Goal: Task Accomplishment & Management: Complete application form

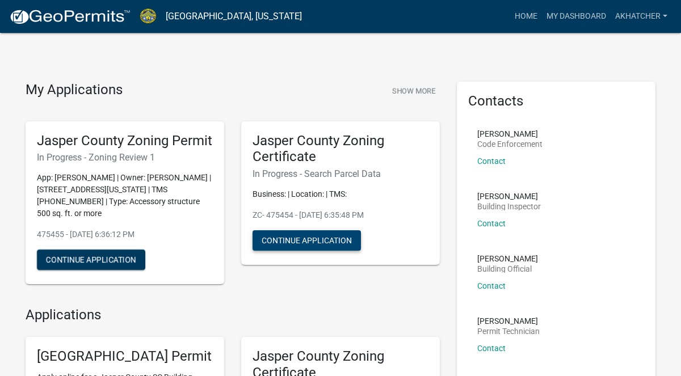
click at [329, 236] on button "Continue Application" at bounding box center [306, 240] width 108 height 20
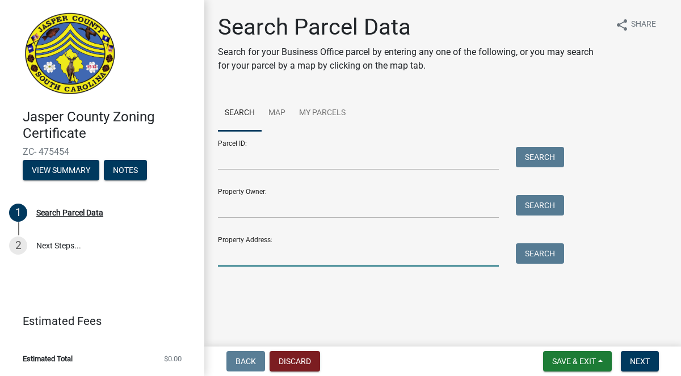
click at [320, 256] on input "Property Address:" at bounding box center [358, 254] width 281 height 23
type input "111 florida dr"
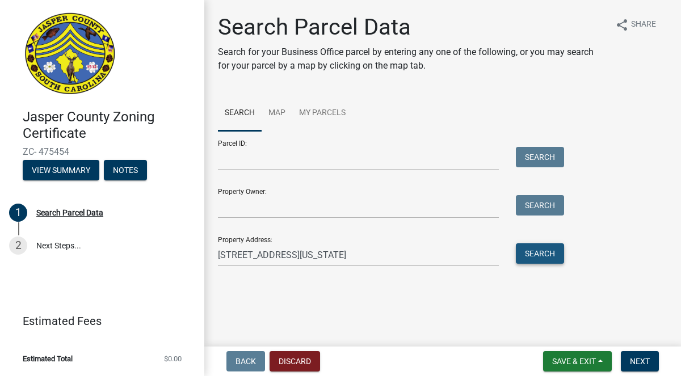
click at [526, 252] on button "Search" at bounding box center [540, 253] width 48 height 20
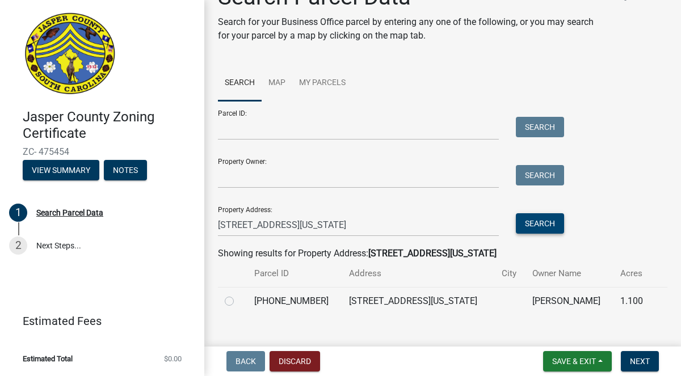
scroll to position [37, 0]
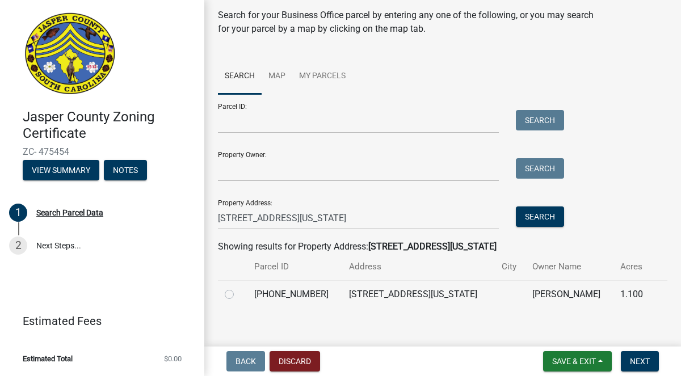
click at [238, 288] on label at bounding box center [238, 288] width 0 height 0
click at [238, 294] on input "radio" at bounding box center [241, 291] width 7 height 7
radio input "true"
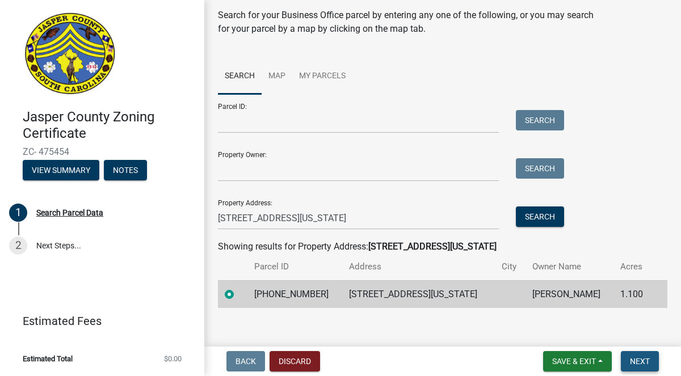
click at [637, 365] on span "Next" at bounding box center [640, 361] width 20 height 9
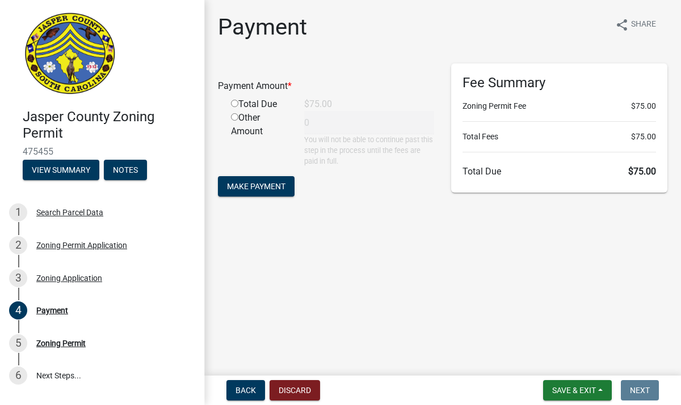
click at [235, 105] on input "radio" at bounding box center [234, 103] width 7 height 7
radio input "true"
type input "75"
click at [255, 193] on button "Make Payment" at bounding box center [256, 186] width 77 height 20
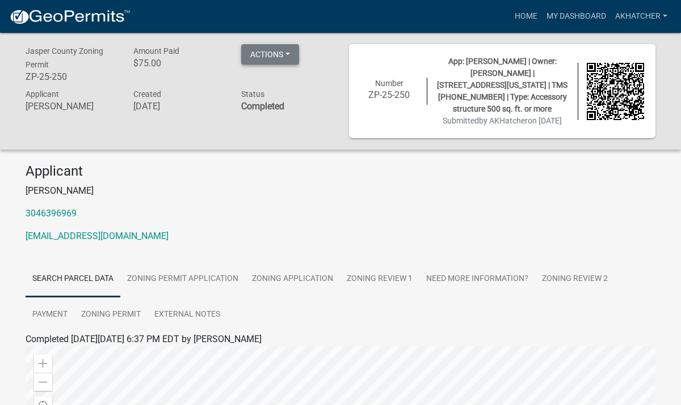
click at [293, 57] on button "Actions" at bounding box center [270, 54] width 58 height 20
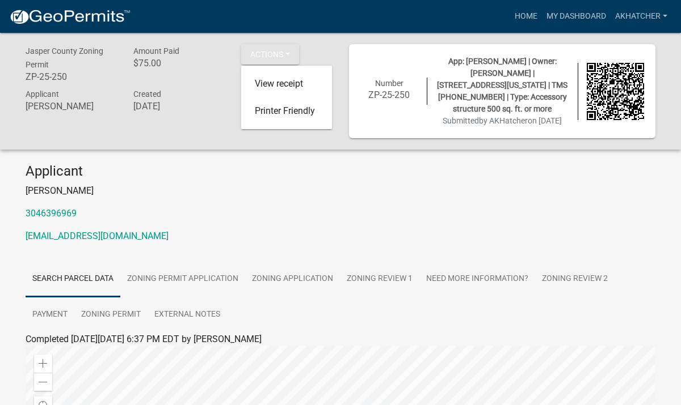
click at [337, 149] on div "[GEOGRAPHIC_DATA] Zoning Permit ZP-25-250 Amount Paid $75.00 Actions View recei…" at bounding box center [340, 381] width 681 height 696
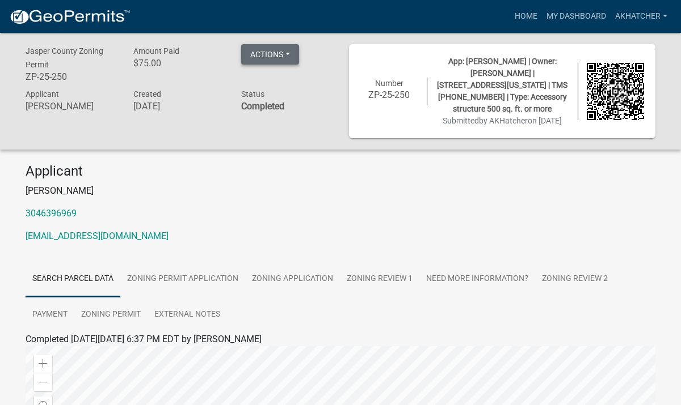
click at [273, 60] on button "Actions" at bounding box center [270, 54] width 58 height 20
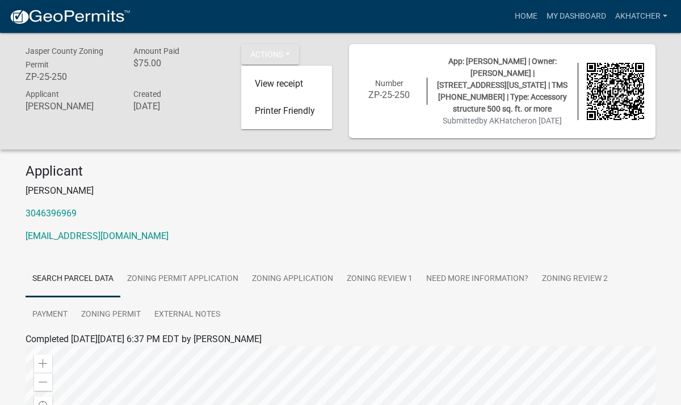
click at [333, 146] on div "[GEOGRAPHIC_DATA] Zoning Permit ZP-25-250 Amount Paid $75.00 Actions View recei…" at bounding box center [340, 381] width 681 height 696
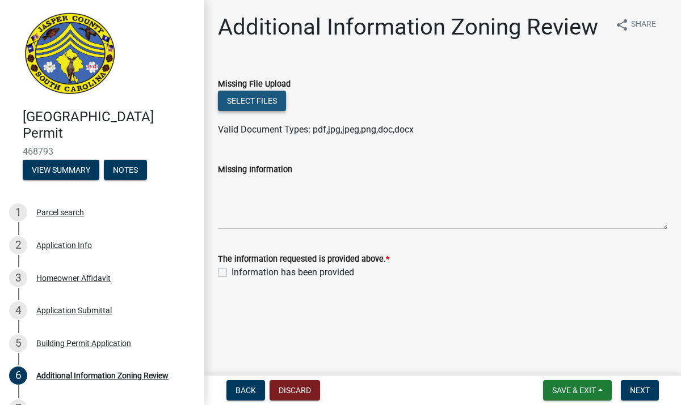
click at [259, 104] on button "Select files" at bounding box center [252, 101] width 68 height 20
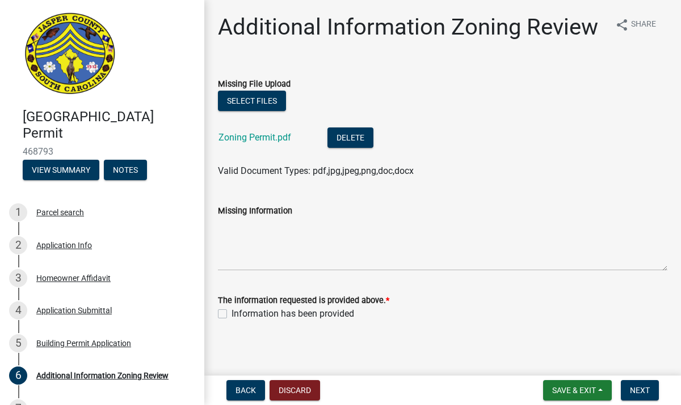
click at [231, 310] on label "Information has been provided" at bounding box center [292, 314] width 122 height 14
click at [231, 310] on input "Information has been provided" at bounding box center [234, 310] width 7 height 7
checkbox input "true"
click at [633, 388] on span "Next" at bounding box center [640, 390] width 20 height 9
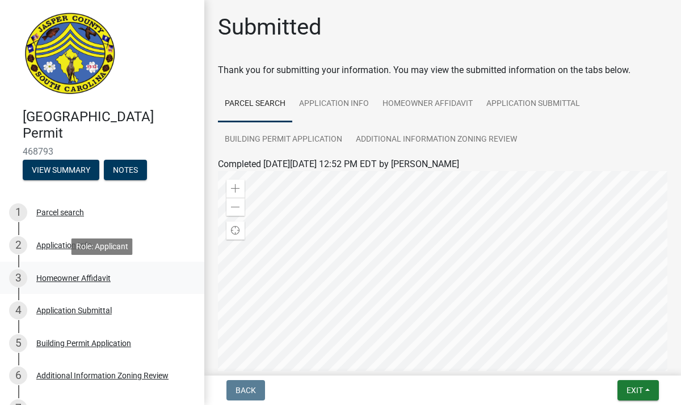
scroll to position [100, 0]
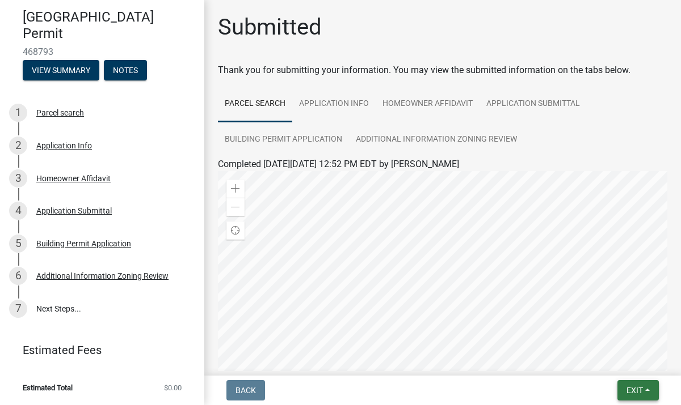
click at [633, 393] on span "Exit" at bounding box center [634, 390] width 16 height 9
click at [628, 366] on button "Save & Exit" at bounding box center [613, 361] width 91 height 27
